Goal: Information Seeking & Learning: Stay updated

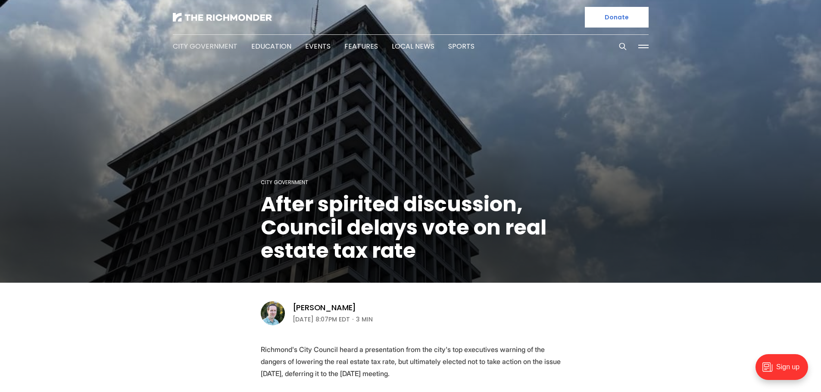
click at [215, 43] on link "City Government" at bounding box center [205, 46] width 65 height 10
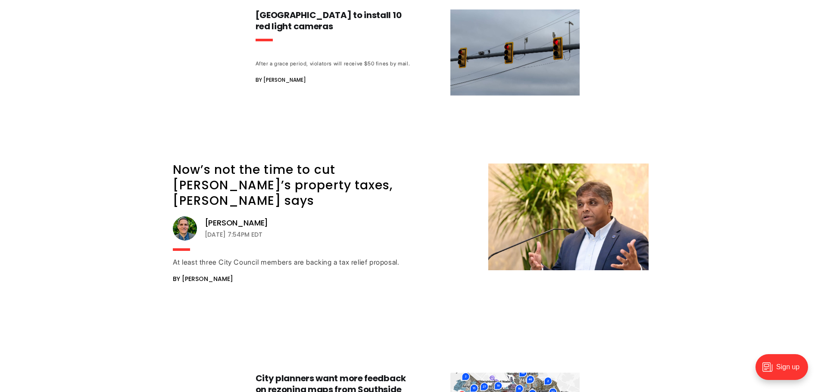
scroll to position [1374, 0]
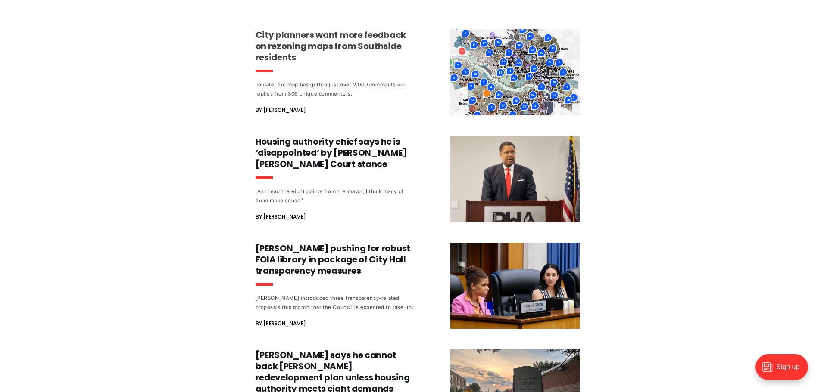
click at [315, 29] on h3 "City planners want more feedback on rezoning maps from Southside residents" at bounding box center [335, 46] width 160 height 34
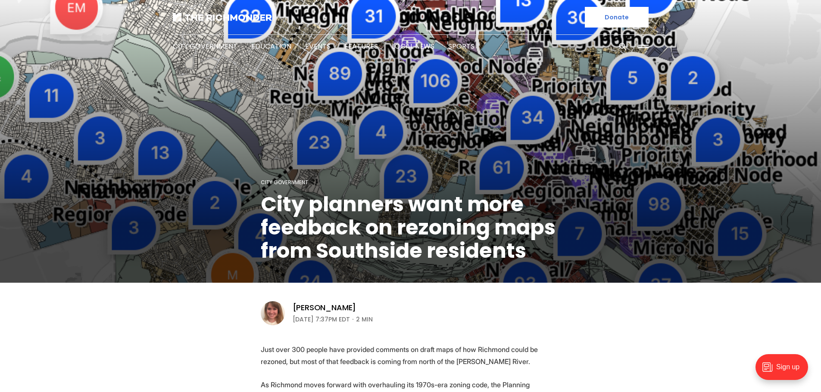
scroll to position [343, 0]
